Goal: Task Accomplishment & Management: Use online tool/utility

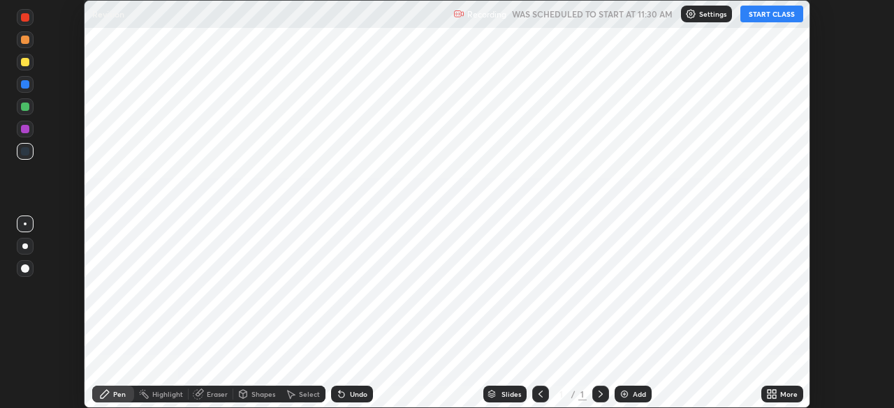
scroll to position [408, 894]
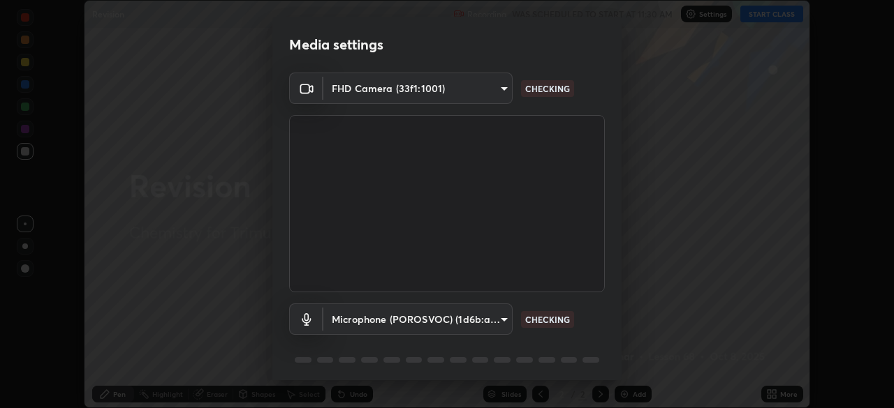
type input "40d3773c6398db2071234b136066ddb2a113f465c1dd2f3f01b0ccf754328e72"
type input "18726a135e56ab7ab66f20069bc686d1015236549b4b7c02b6f81892b352f52a"
click at [496, 95] on body "Erase all Revision Recording WAS SCHEDULED TO START AT 11:30 AM Settings START …" at bounding box center [447, 204] width 894 height 408
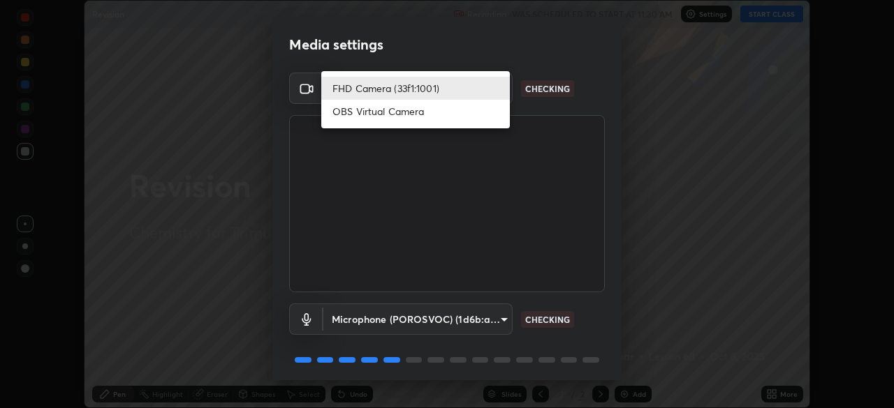
click at [465, 117] on li "OBS Virtual Camera" at bounding box center [415, 111] width 189 height 23
type input "1b83ab79430c94bf8d1f1dd59645cf0fa094828412a63e53e57d59cf6b6d6d6d"
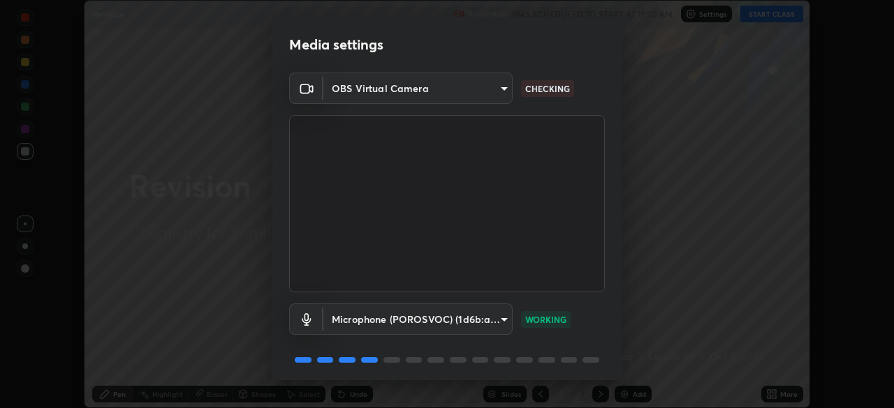
scroll to position [50, 0]
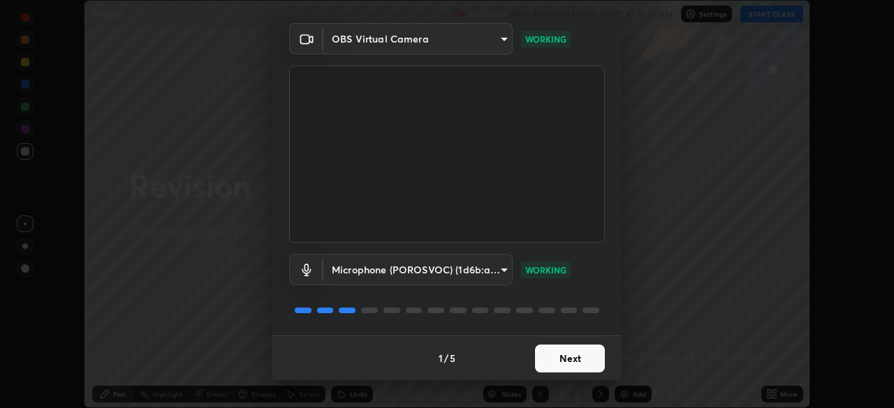
click at [577, 360] on button "Next" at bounding box center [570, 359] width 70 height 28
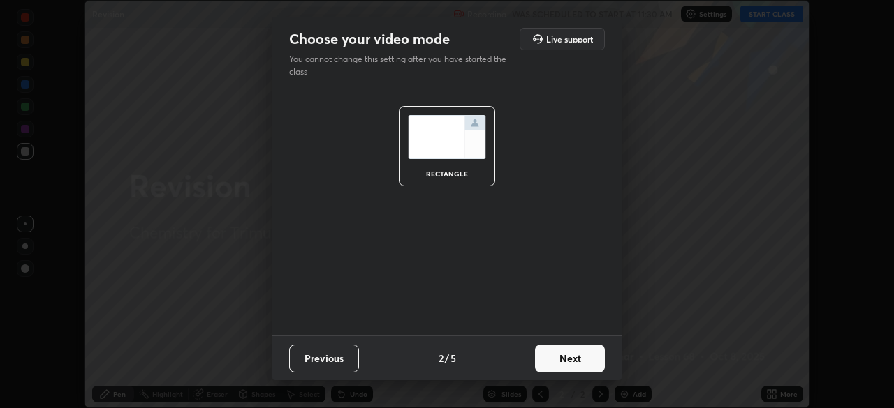
click at [577, 360] on button "Next" at bounding box center [570, 359] width 70 height 28
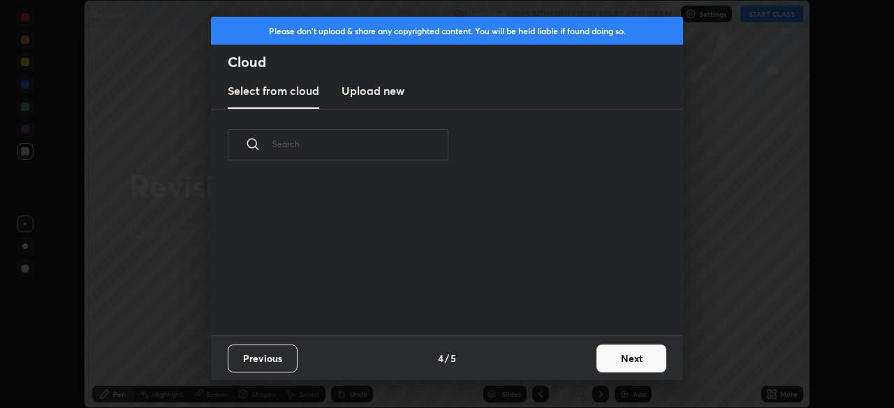
click at [577, 360] on div "Previous 4 / 5 Next" at bounding box center [447, 358] width 472 height 45
click at [581, 361] on div "Previous 4 / 5 Next" at bounding box center [447, 358] width 472 height 45
click at [625, 355] on button "Next" at bounding box center [631, 359] width 70 height 28
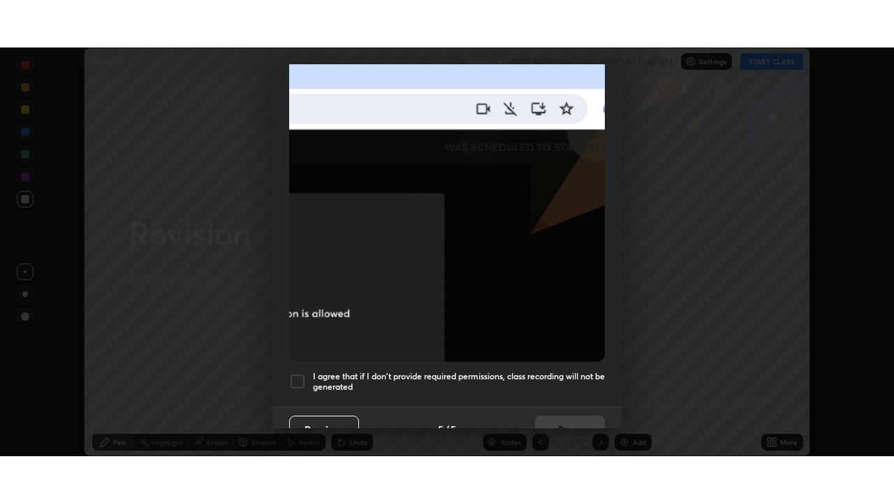
scroll to position [334, 0]
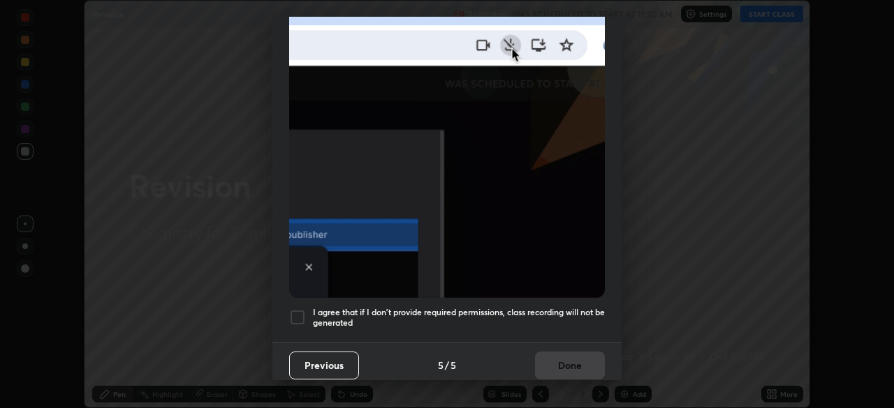
click at [304, 311] on div at bounding box center [297, 317] width 17 height 17
click at [565, 356] on button "Done" at bounding box center [570, 366] width 70 height 28
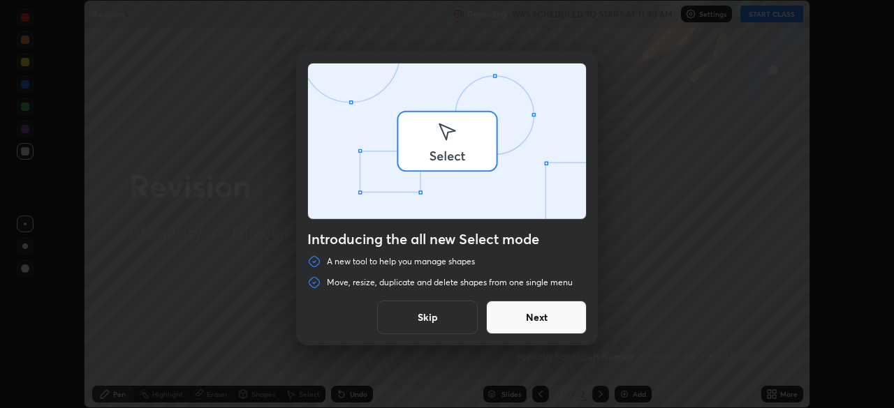
click at [773, 15] on div "Introducing the all new Select mode A new tool to help you manage shapes Move, …" at bounding box center [447, 204] width 894 height 408
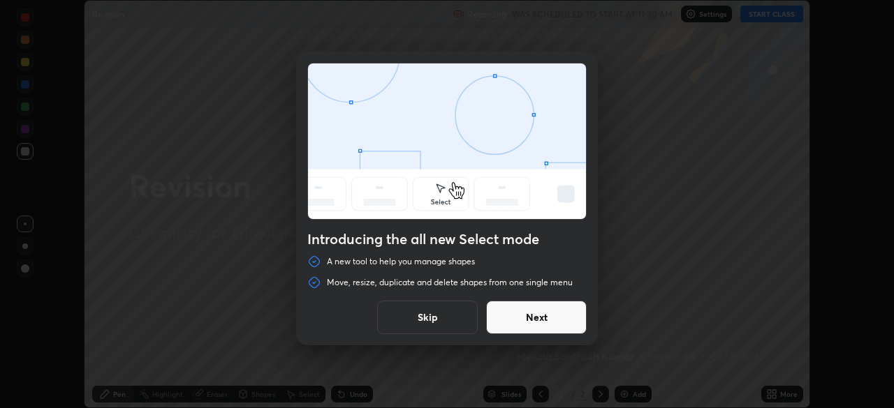
click at [451, 315] on button "Skip" at bounding box center [427, 318] width 101 height 34
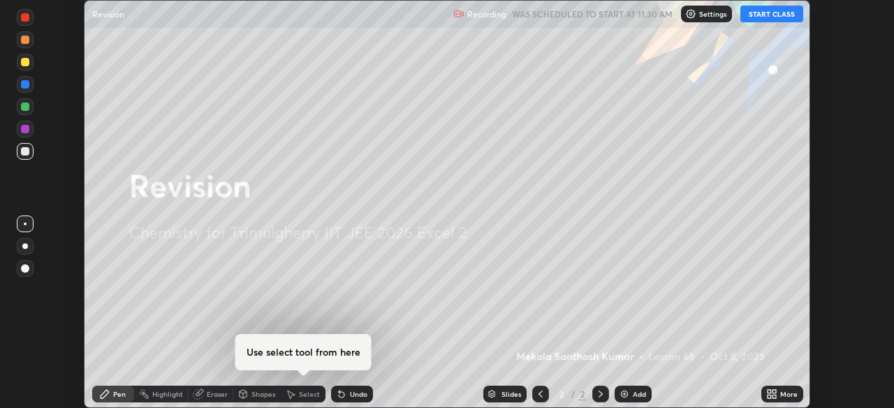
click at [781, 13] on button "START CLASS" at bounding box center [771, 14] width 63 height 17
click at [769, 392] on icon at bounding box center [768, 391] width 3 height 3
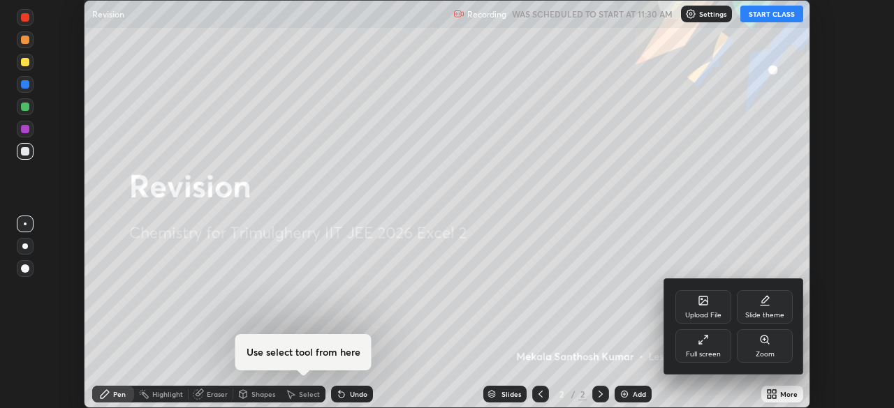
click at [702, 343] on icon at bounding box center [702, 339] width 11 height 11
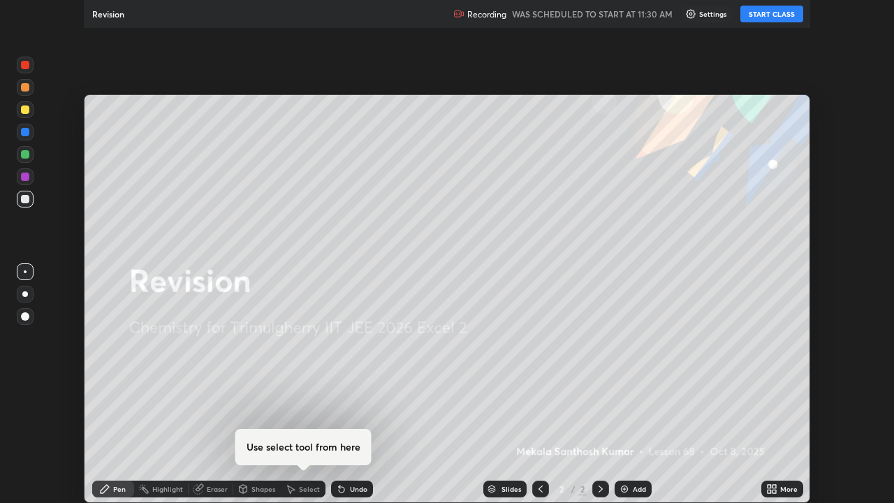
scroll to position [503, 894]
